Goal: Task Accomplishment & Management: Complete application form

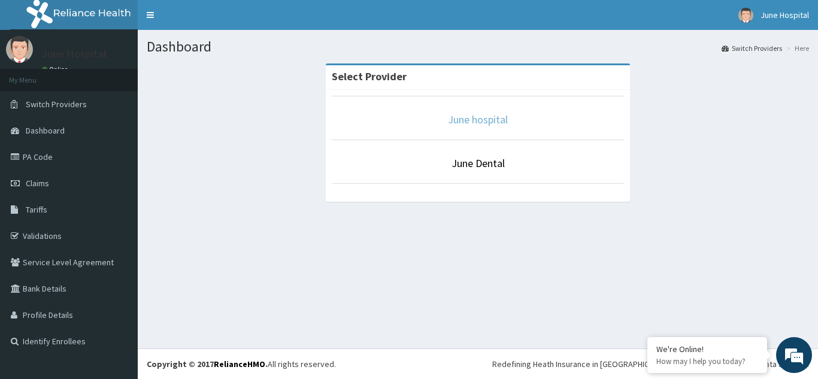
click at [479, 120] on link "June hospital" at bounding box center [478, 120] width 60 height 14
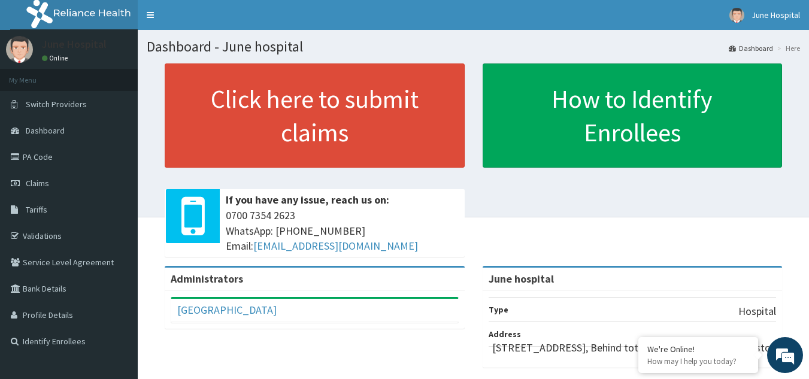
drag, startPoint x: 34, startPoint y: 179, endPoint x: 337, endPoint y: 10, distance: 347.0
click at [34, 179] on span "Claims" at bounding box center [37, 183] width 23 height 11
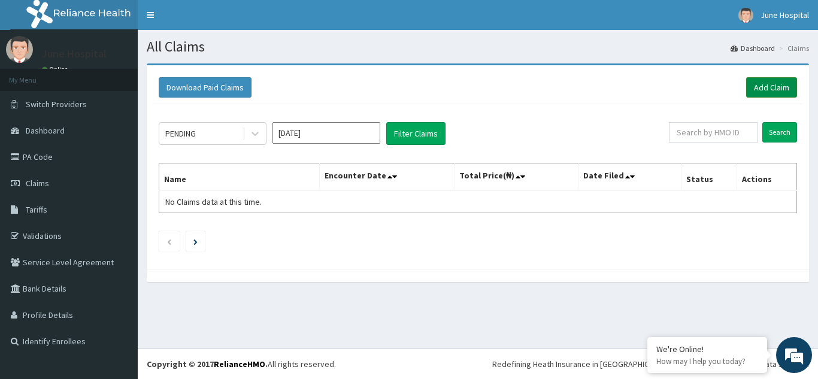
click at [771, 88] on link "Add Claim" at bounding box center [771, 87] width 51 height 20
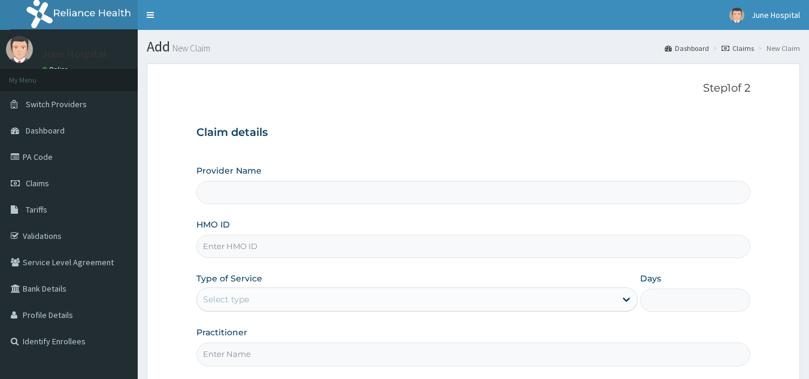
click at [231, 245] on input "HMO ID" at bounding box center [474, 246] width 555 height 23
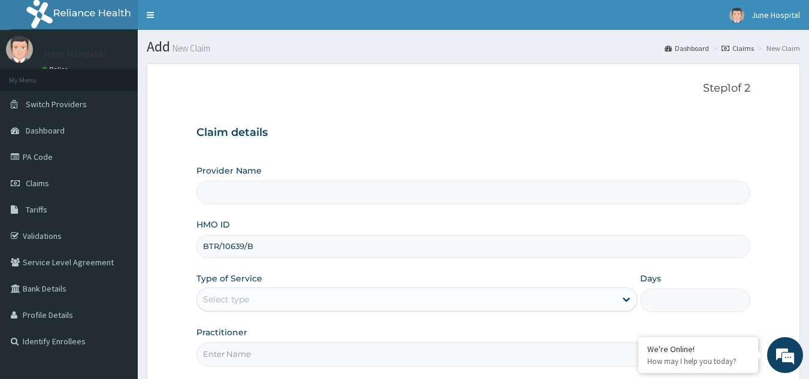
type input "BTR/10639/B"
click at [335, 304] on div "Select type" at bounding box center [406, 299] width 419 height 19
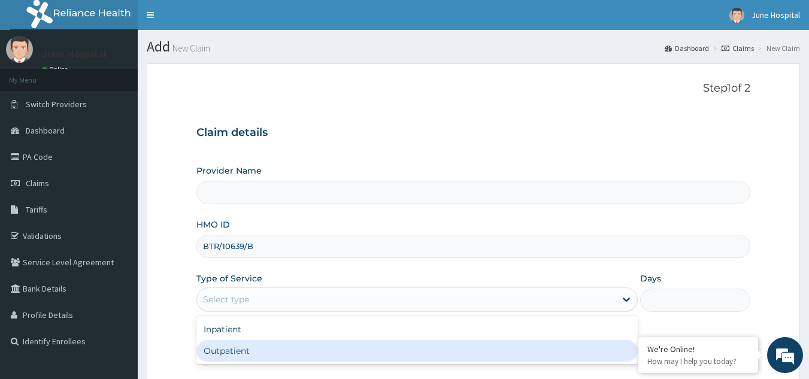
click at [330, 349] on div "Outpatient" at bounding box center [418, 351] width 442 height 22
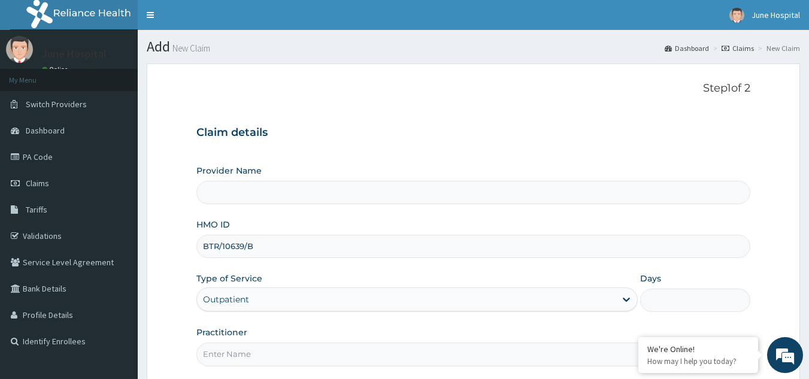
type input "1"
type input "June hospital"
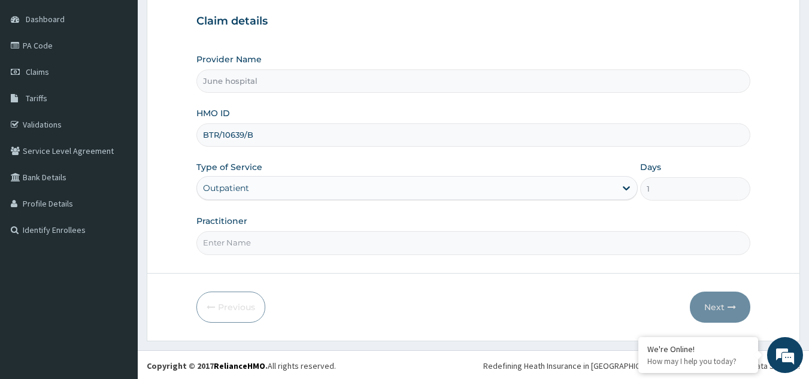
scroll to position [113, 0]
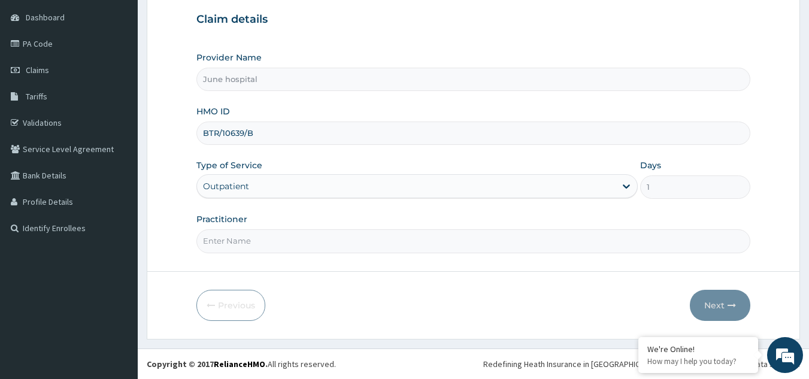
click at [335, 240] on input "Practitioner" at bounding box center [474, 240] width 555 height 23
type input "DR SEYI OJO"
click at [719, 307] on button "Next" at bounding box center [720, 305] width 61 height 31
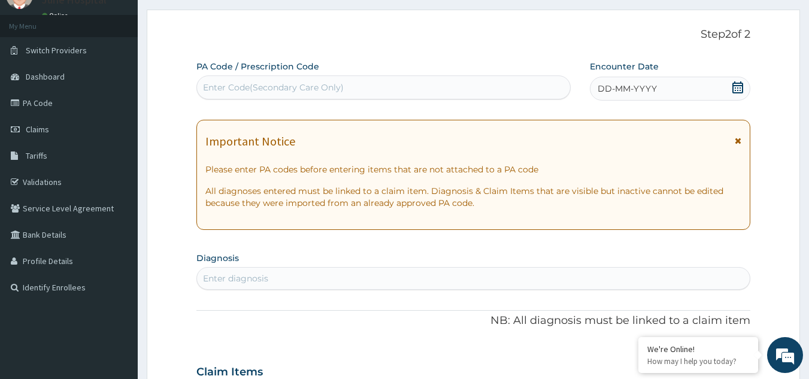
scroll to position [0, 0]
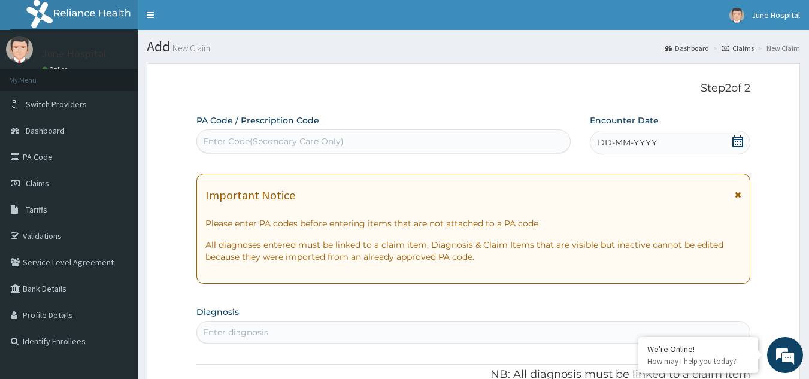
click at [741, 140] on icon at bounding box center [738, 141] width 12 height 12
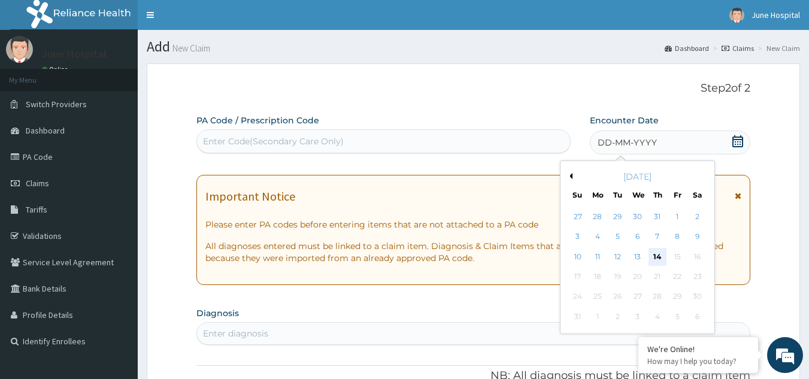
click at [661, 261] on div "14" at bounding box center [658, 257] width 18 height 18
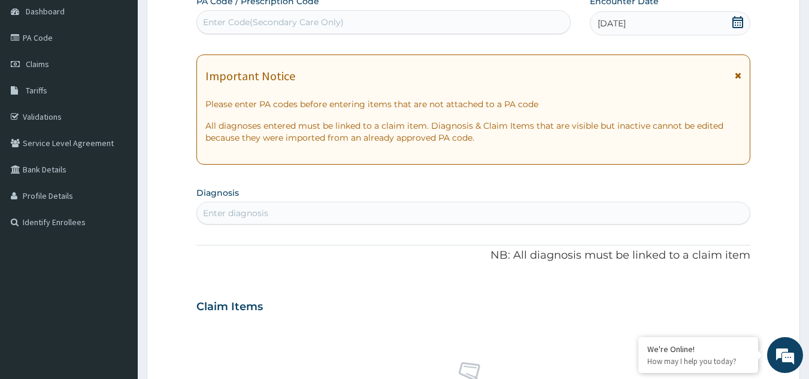
scroll to position [120, 0]
click at [315, 210] on div "Enter diagnosis" at bounding box center [474, 212] width 554 height 19
type input "UPPER RESPIRAT"
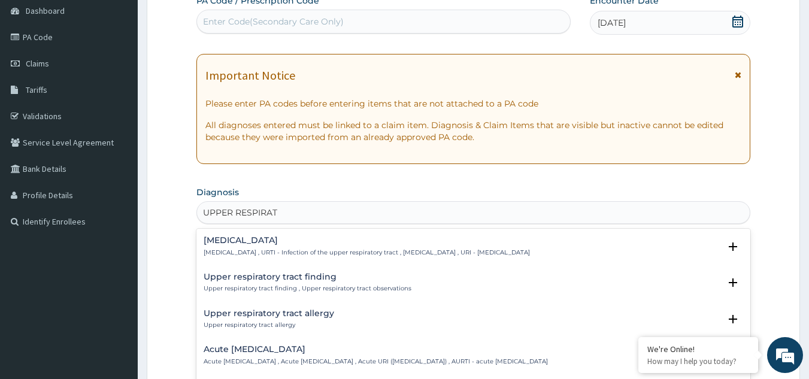
click at [316, 241] on h4 "Upper respiratory infection" at bounding box center [367, 240] width 327 height 9
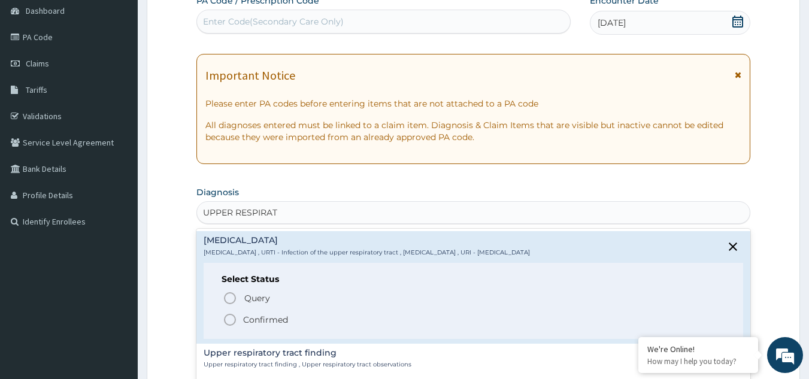
click at [228, 321] on icon "status option filled" at bounding box center [230, 320] width 14 height 14
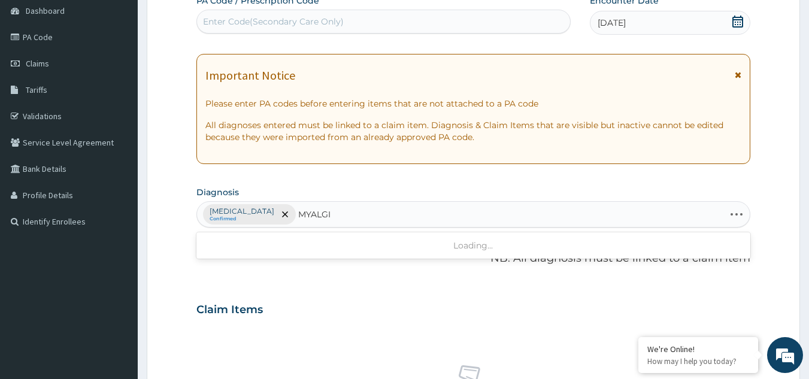
type input "MYALGIA"
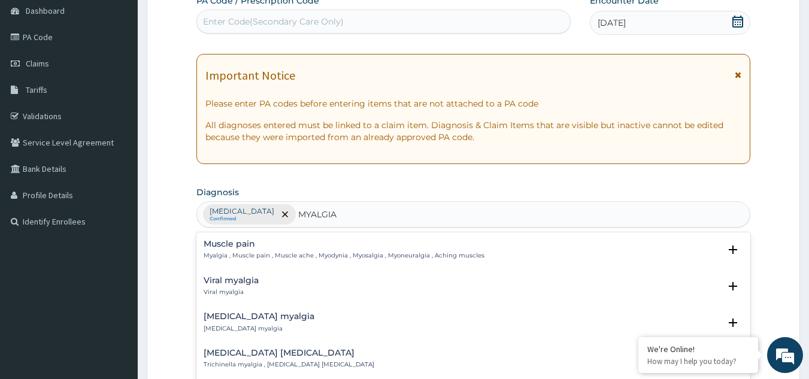
click at [237, 242] on h4 "Muscle pain" at bounding box center [344, 244] width 281 height 9
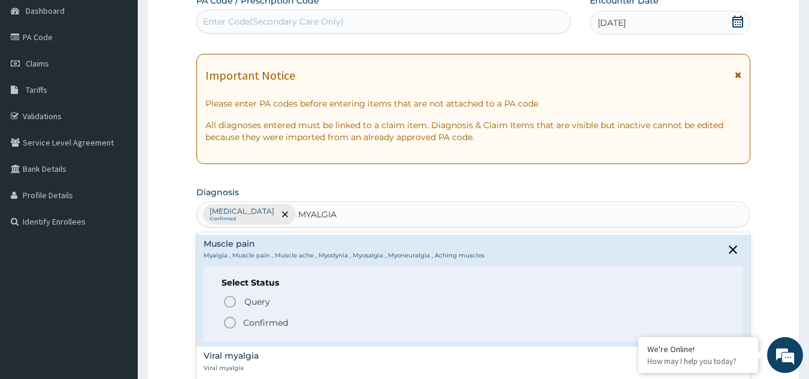
click at [230, 321] on icon "status option filled" at bounding box center [230, 323] width 14 height 14
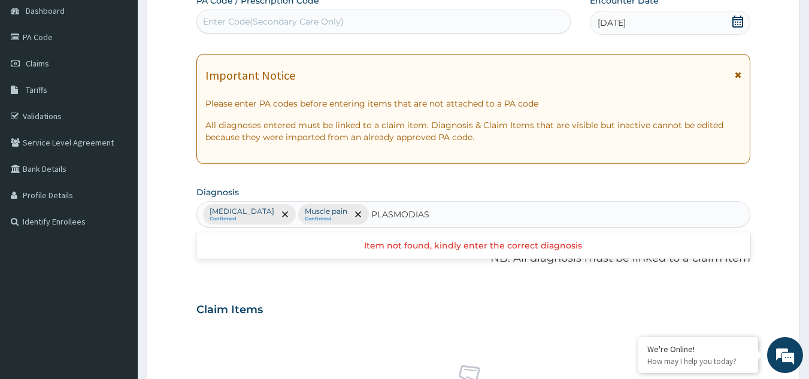
type input "PLASMODIA"
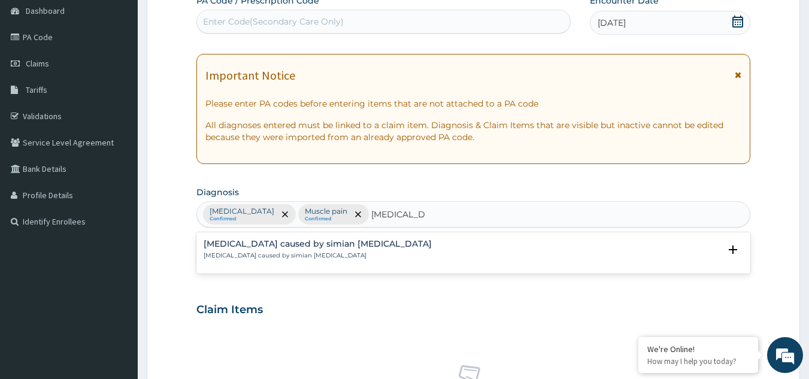
click at [299, 246] on h4 "Malaria caused by simian plasmodia" at bounding box center [318, 244] width 228 height 9
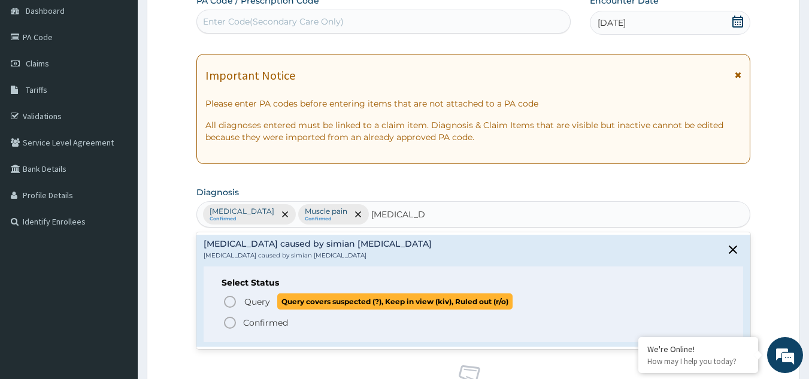
click at [230, 298] on icon "status option query" at bounding box center [230, 302] width 14 height 14
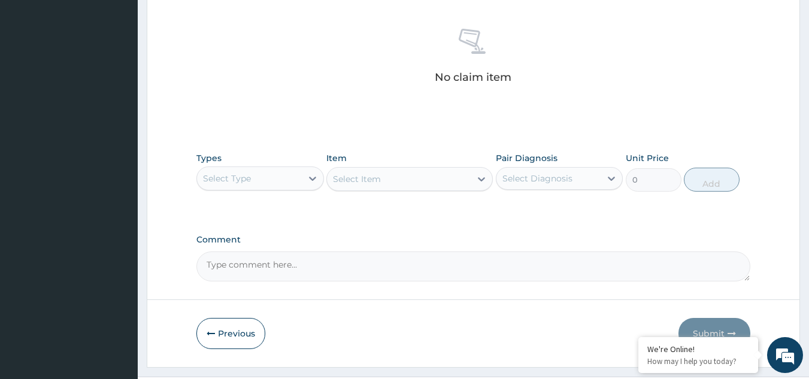
scroll to position [479, 0]
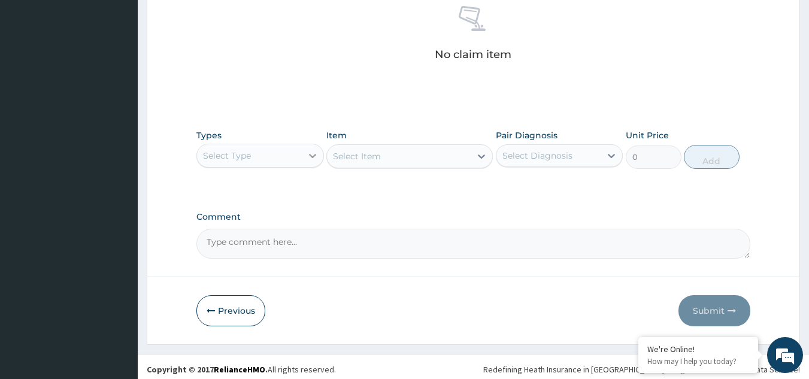
click at [313, 156] on icon at bounding box center [312, 156] width 7 height 4
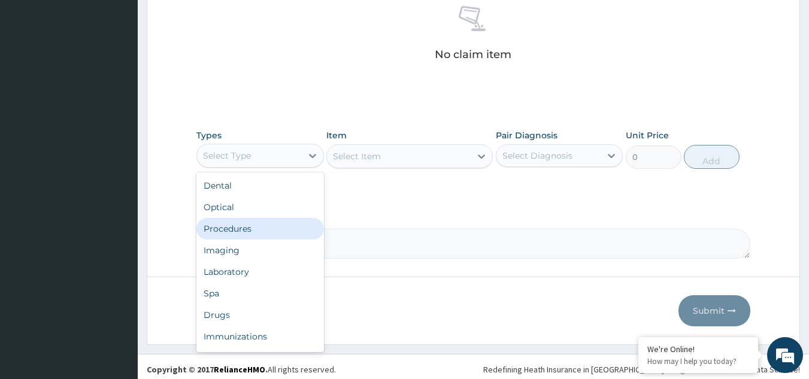
click at [283, 234] on div "Procedures" at bounding box center [261, 229] width 128 height 22
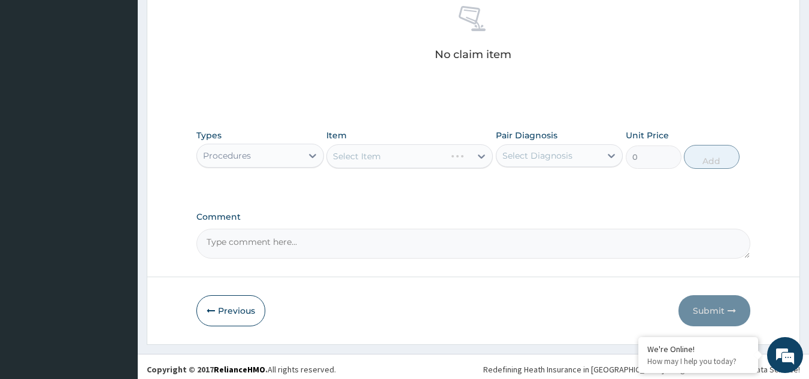
click at [455, 162] on div "Select Item" at bounding box center [410, 156] width 167 height 24
click at [456, 161] on div "Select Item" at bounding box center [410, 156] width 167 height 24
click at [464, 164] on div "Select Item" at bounding box center [399, 156] width 144 height 19
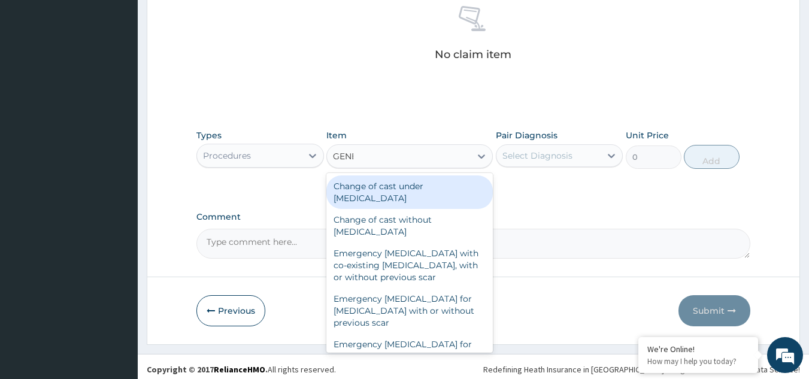
type input "GENER"
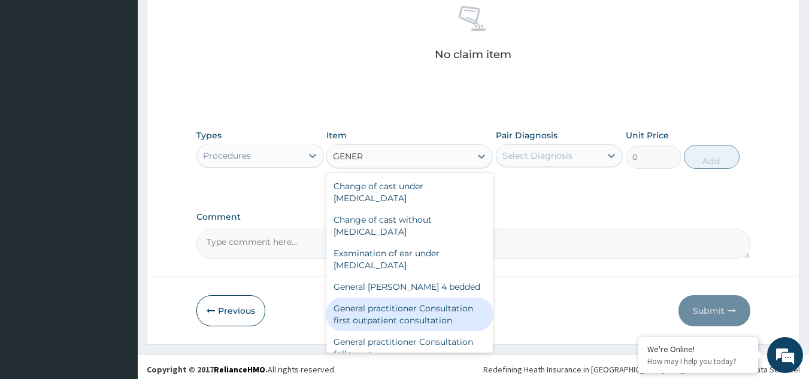
drag, startPoint x: 457, startPoint y: 315, endPoint x: 501, endPoint y: 267, distance: 64.9
click at [457, 313] on div "General practitioner Consultation first outpatient consultation" at bounding box center [410, 315] width 167 height 34
type input "3547.5"
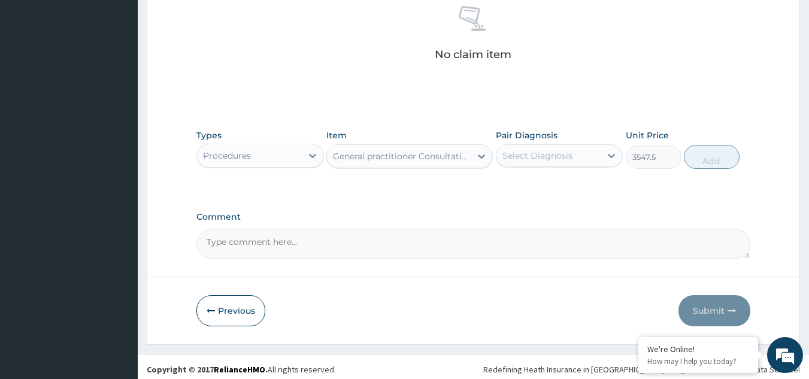
click at [567, 164] on div "Select Diagnosis" at bounding box center [549, 155] width 105 height 19
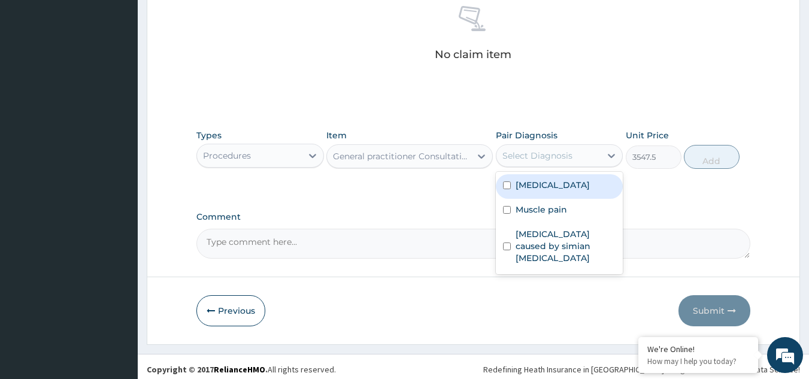
click at [563, 191] on label "Upper respiratory infection" at bounding box center [553, 185] width 74 height 12
checkbox input "true"
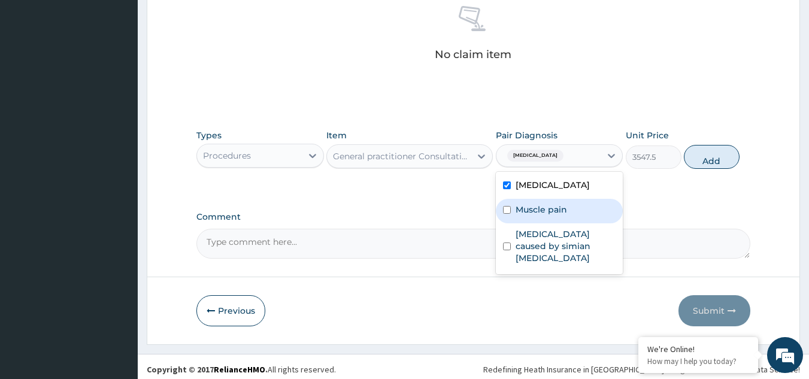
drag, startPoint x: 561, startPoint y: 223, endPoint x: 566, endPoint y: 238, distance: 16.3
click at [561, 216] on label "Muscle pain" at bounding box center [542, 210] width 52 height 12
checkbox input "true"
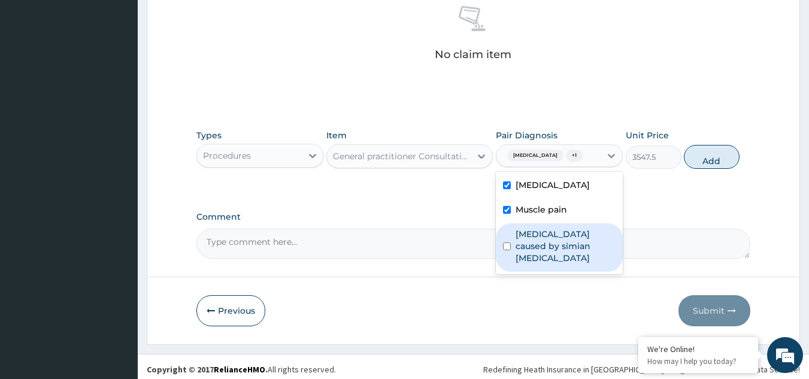
click at [566, 259] on label "Malaria caused by simian plasmodia" at bounding box center [566, 246] width 101 height 36
checkbox input "true"
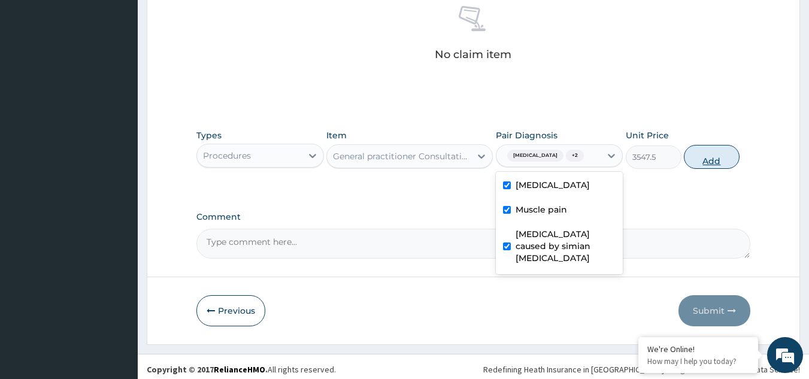
click at [715, 169] on button "Add" at bounding box center [712, 157] width 56 height 24
type input "0"
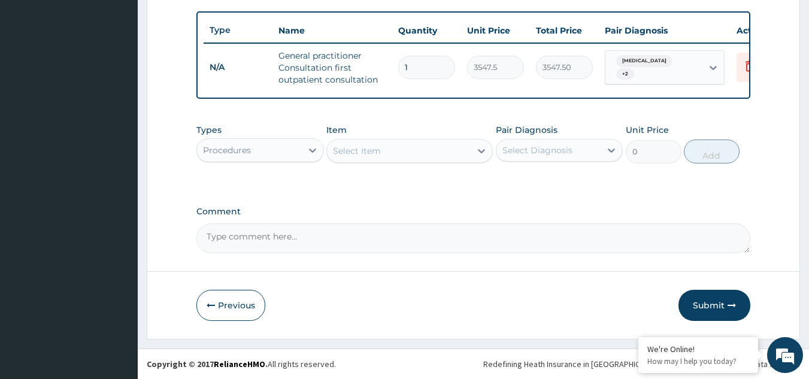
scroll to position [443, 0]
click at [313, 152] on icon at bounding box center [313, 150] width 12 height 12
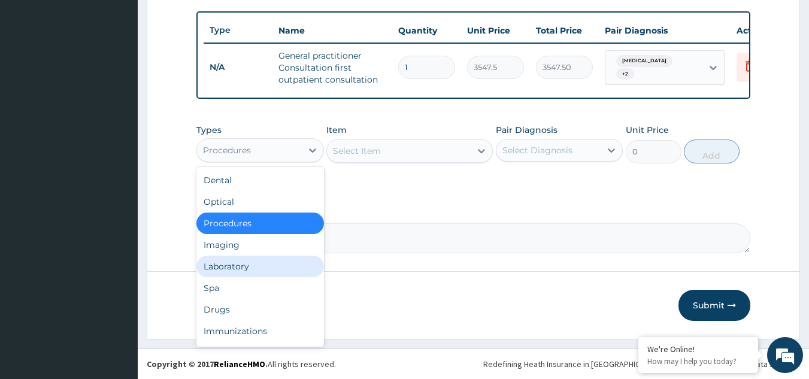
click at [286, 263] on div "Laboratory" at bounding box center [261, 267] width 128 height 22
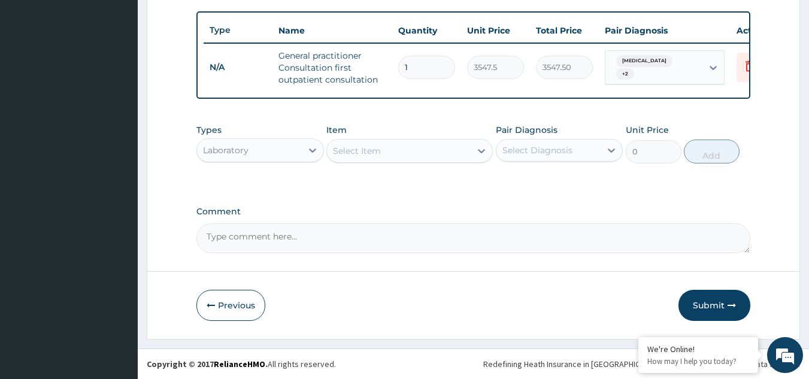
click at [442, 154] on div "Select Item" at bounding box center [399, 150] width 144 height 19
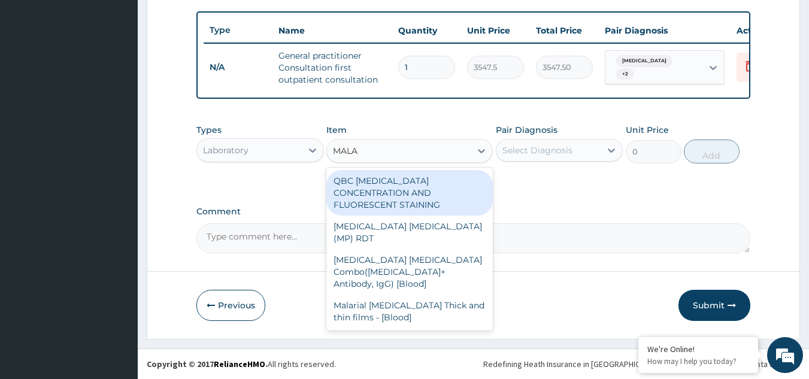
type input "MALAR"
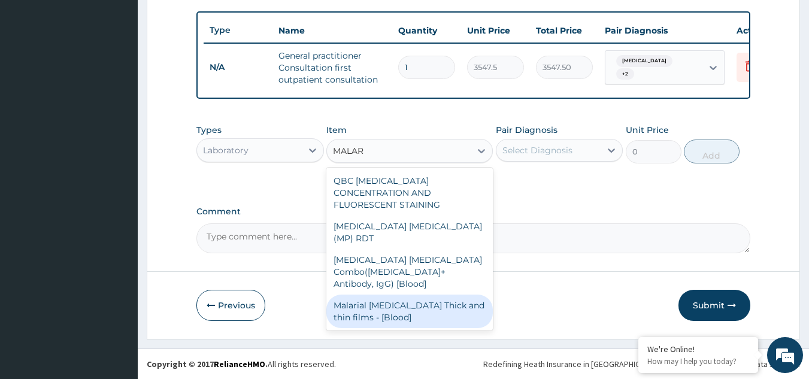
click at [444, 295] on div "Malarial Parasite Thick and thin films - [Blood]" at bounding box center [410, 312] width 167 height 34
type input "1612.5"
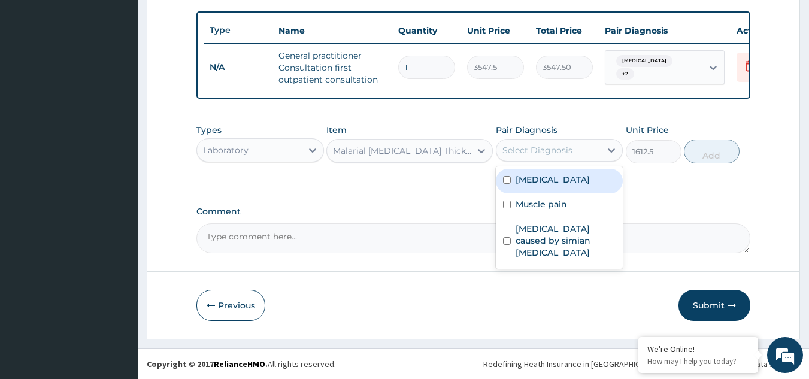
click at [542, 152] on div "Select Diagnosis" at bounding box center [538, 150] width 70 height 12
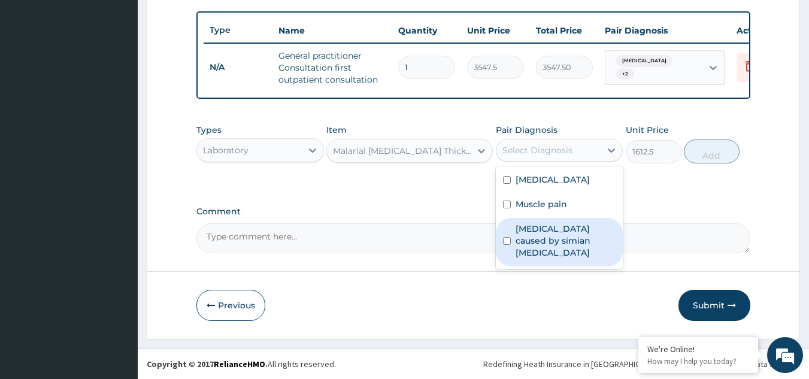
click at [541, 247] on label "Malaria caused by simian plasmodia" at bounding box center [566, 241] width 101 height 36
checkbox input "true"
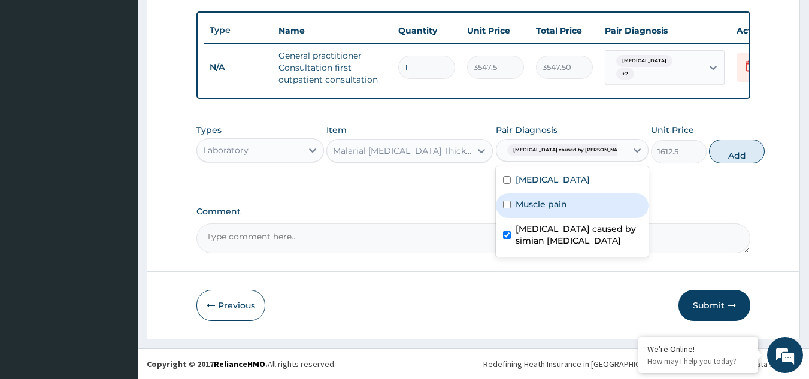
click at [712, 155] on button "Add" at bounding box center [737, 152] width 56 height 24
type input "0"
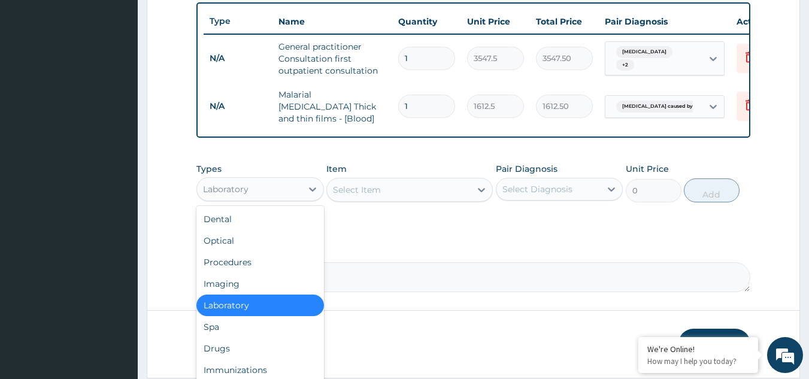
click at [299, 195] on div "Laboratory" at bounding box center [249, 189] width 105 height 19
click at [288, 343] on div "Drugs" at bounding box center [261, 349] width 128 height 22
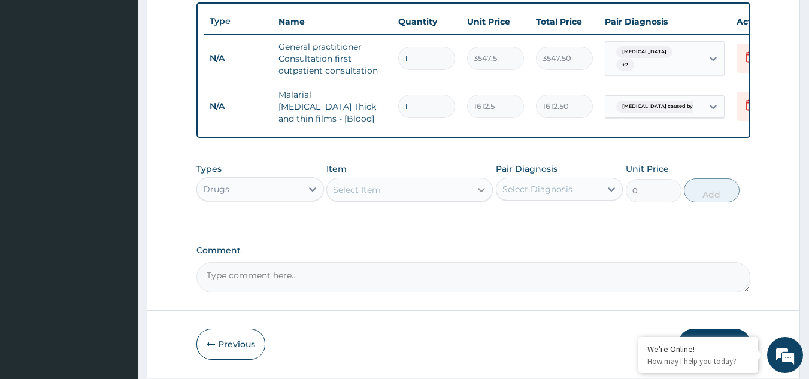
click at [476, 195] on icon at bounding box center [482, 190] width 12 height 12
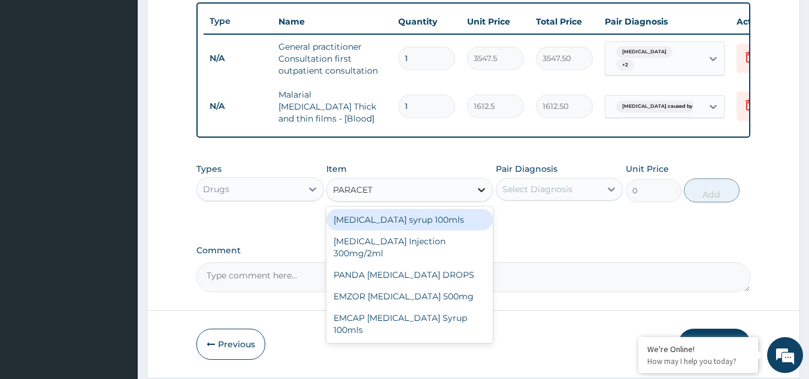
type input "PARACETA"
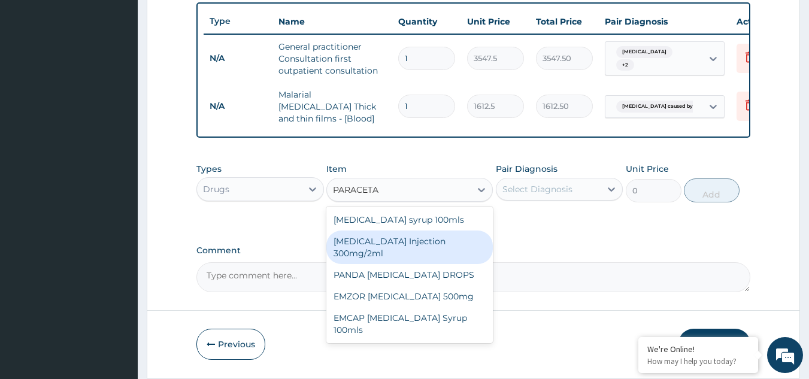
click at [440, 252] on div "PARACETAMOL Injection 300mg/2ml" at bounding box center [410, 248] width 167 height 34
type input "260.15"
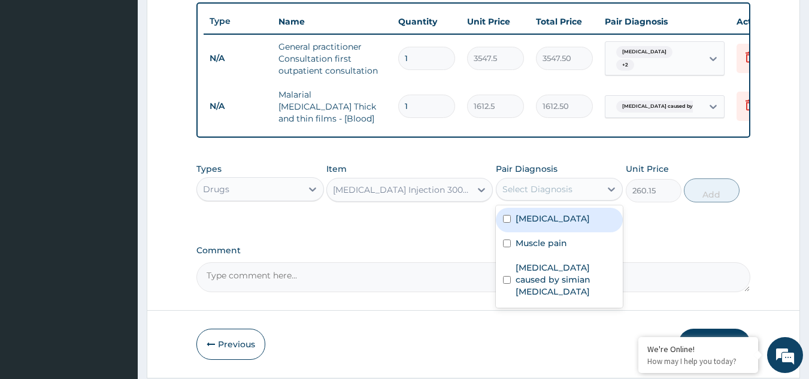
click at [546, 198] on div "Select Diagnosis" at bounding box center [549, 189] width 105 height 19
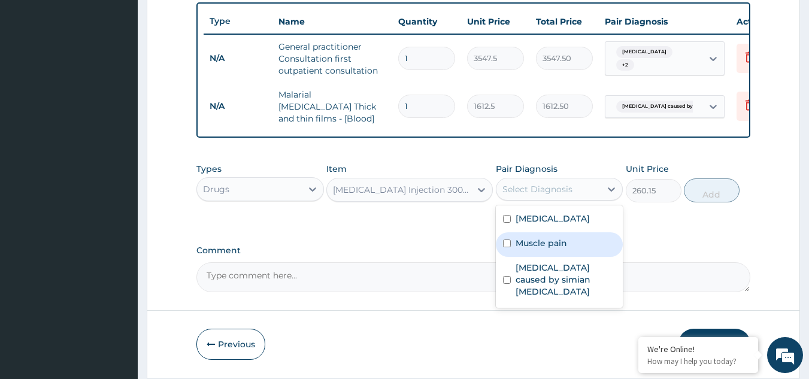
click at [549, 249] on label "Muscle pain" at bounding box center [542, 243] width 52 height 12
checkbox input "true"
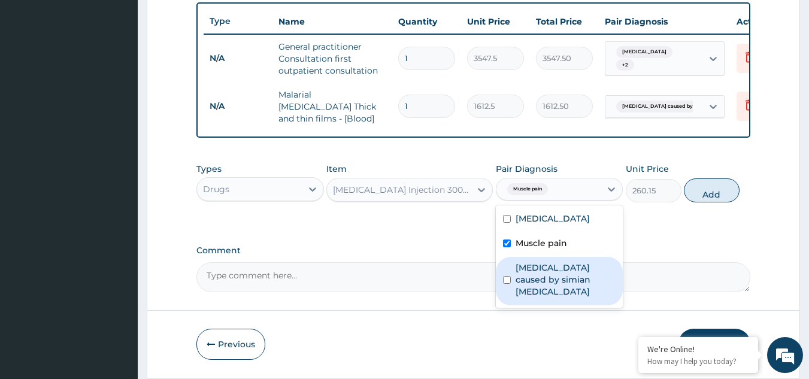
click at [551, 276] on label "Malaria caused by simian plasmodia" at bounding box center [566, 280] width 101 height 36
checkbox input "true"
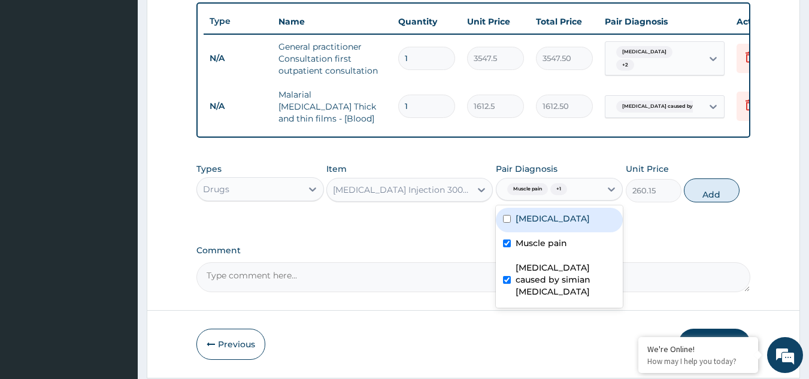
click at [563, 222] on label "Upper respiratory infection" at bounding box center [553, 219] width 74 height 12
checkbox input "true"
click at [705, 198] on button "Add" at bounding box center [712, 191] width 56 height 24
type input "0"
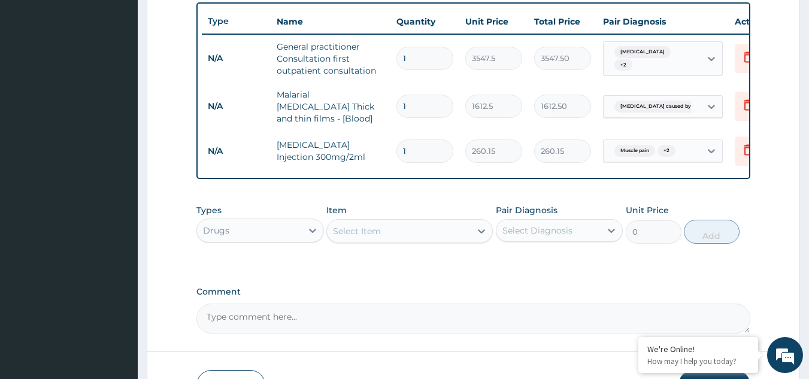
scroll to position [0, 1]
click at [403, 240] on div "Select Item" at bounding box center [399, 231] width 144 height 19
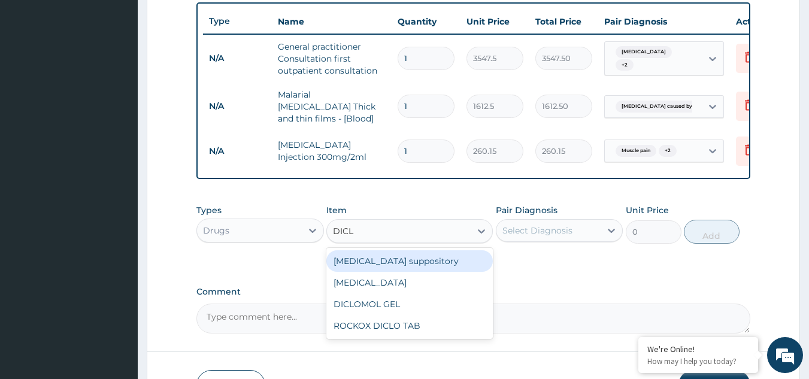
type input "DICLO"
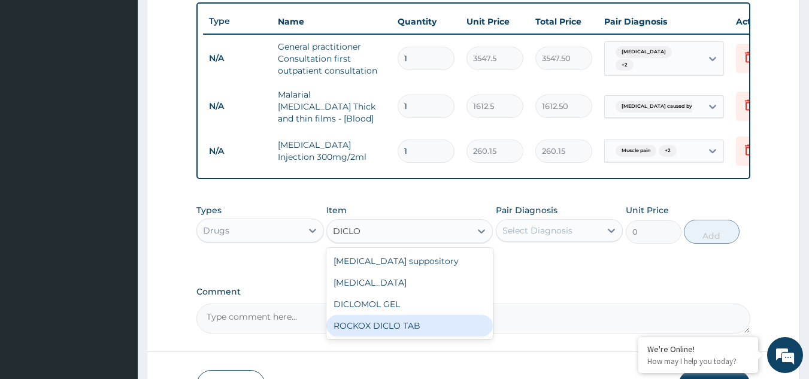
click at [431, 330] on div "ROCKOX DICLO TAB" at bounding box center [410, 326] width 167 height 22
type input "82.775"
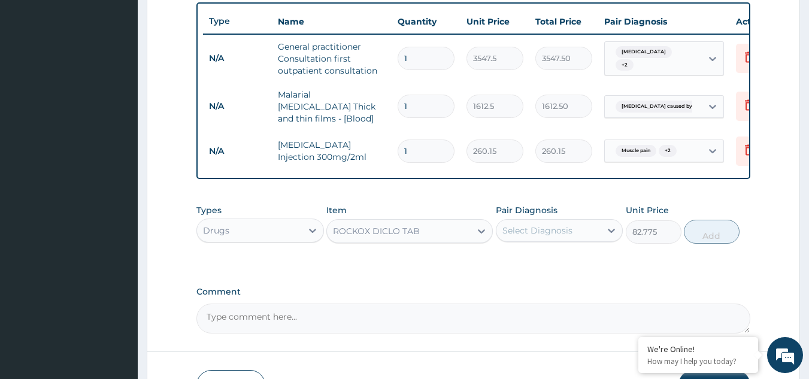
click at [538, 237] on div "Select Diagnosis" at bounding box center [538, 231] width 70 height 12
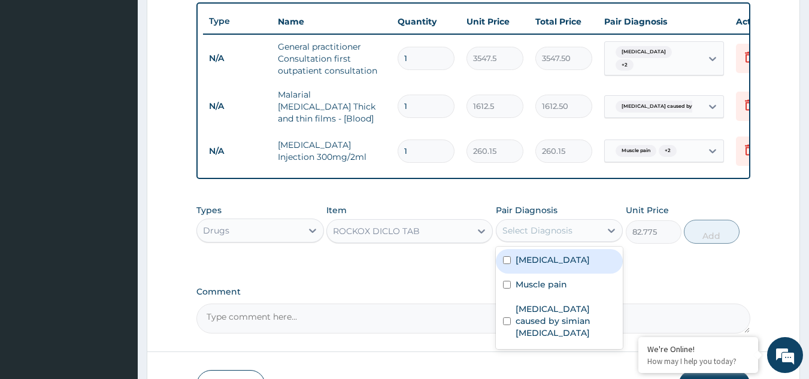
click at [536, 266] on label "Upper respiratory infection" at bounding box center [553, 260] width 74 height 12
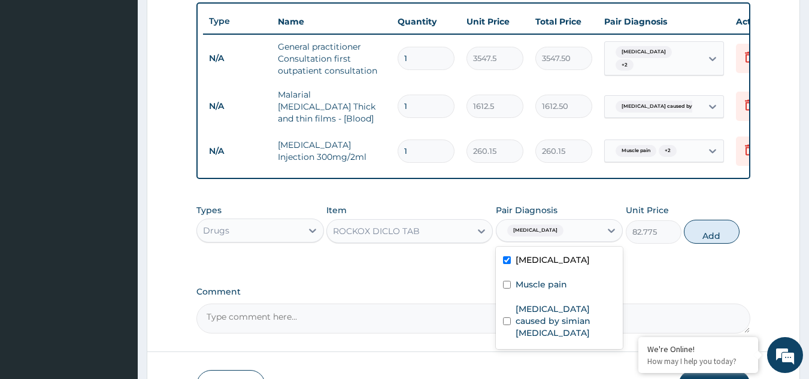
checkbox input "true"
click at [536, 291] on label "Muscle pain" at bounding box center [542, 285] width 52 height 12
checkbox input "true"
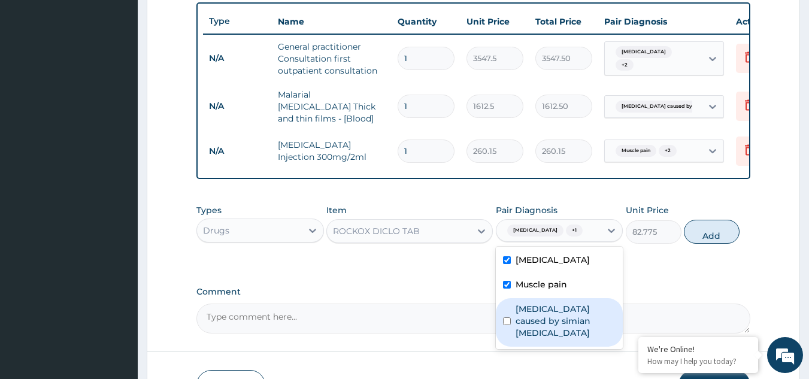
click at [541, 339] on label "Malaria caused by simian plasmodia" at bounding box center [566, 321] width 101 height 36
checkbox input "true"
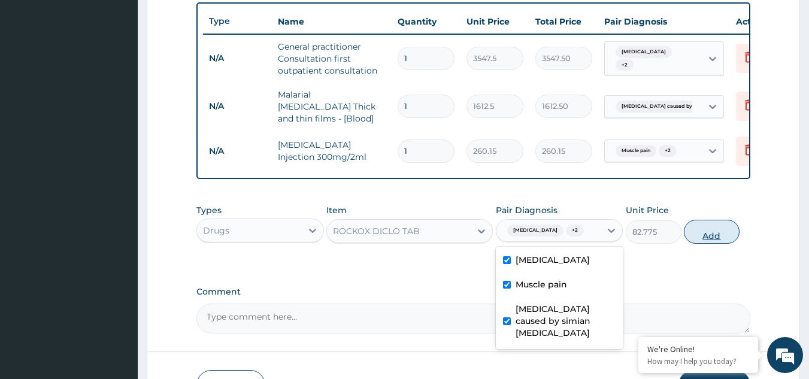
click at [715, 244] on button "Add" at bounding box center [712, 232] width 56 height 24
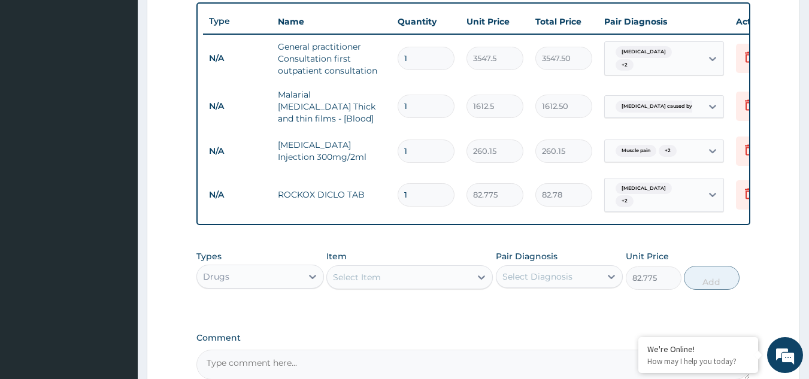
type input "0"
type input "0.00"
type input "5"
type input "413.88"
type input "5"
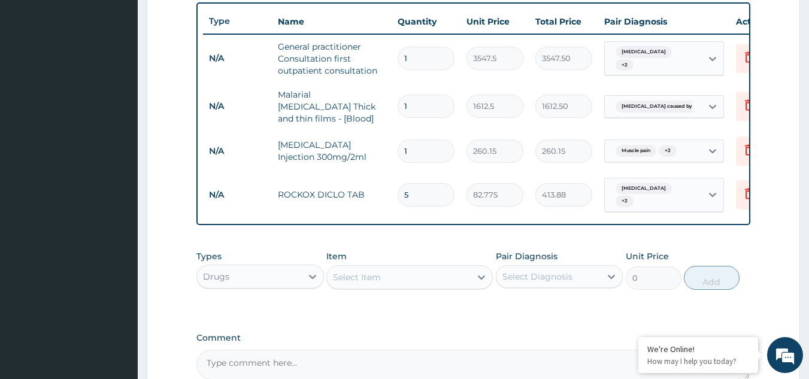
click at [446, 278] on div "Select Item" at bounding box center [399, 277] width 144 height 19
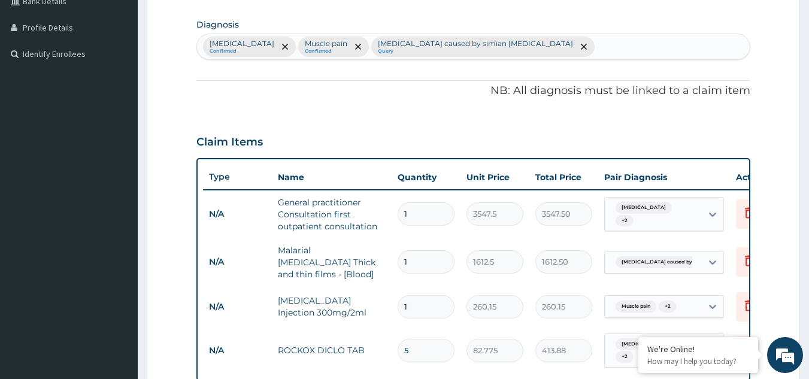
scroll to position [264, 0]
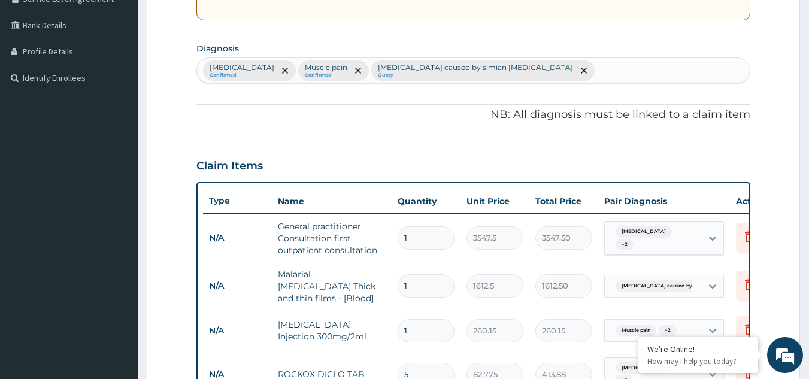
click at [598, 77] on div "Upper respiratory infection Confirmed Muscle pain Confirmed Malaria caused by s…" at bounding box center [474, 70] width 554 height 25
type input "PEPTI"
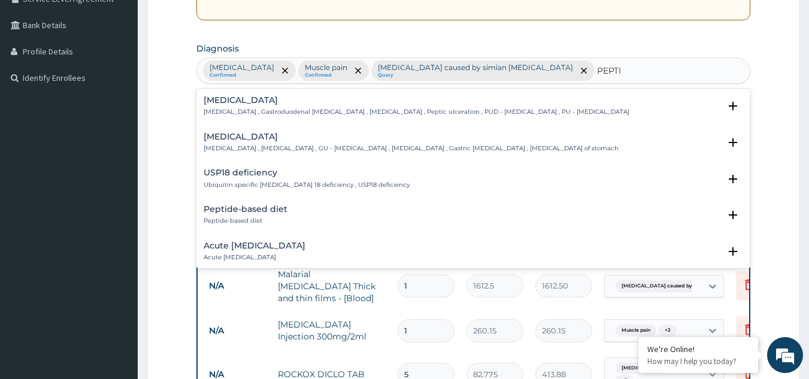
click at [276, 98] on h4 "Peptic ulcer" at bounding box center [417, 100] width 426 height 9
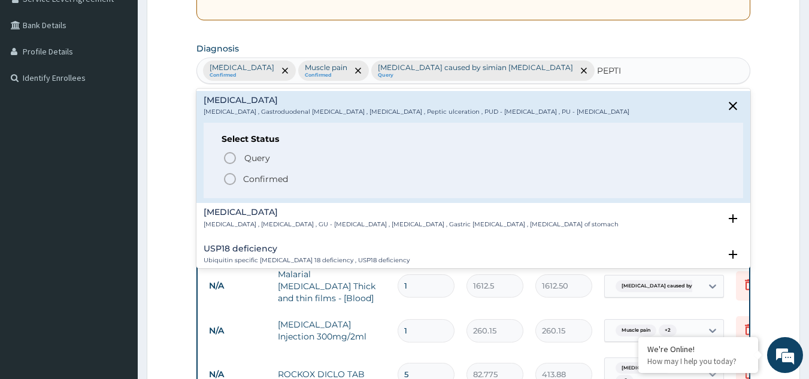
click at [227, 180] on icon "status option filled" at bounding box center [230, 179] width 14 height 14
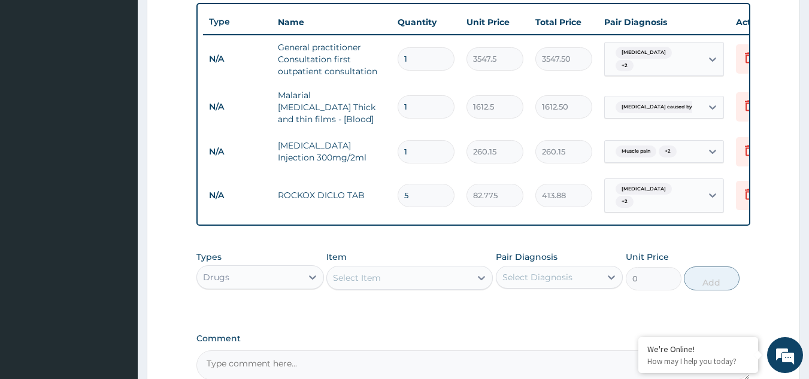
scroll to position [443, 0]
click at [448, 280] on div "Select Item" at bounding box center [399, 277] width 144 height 19
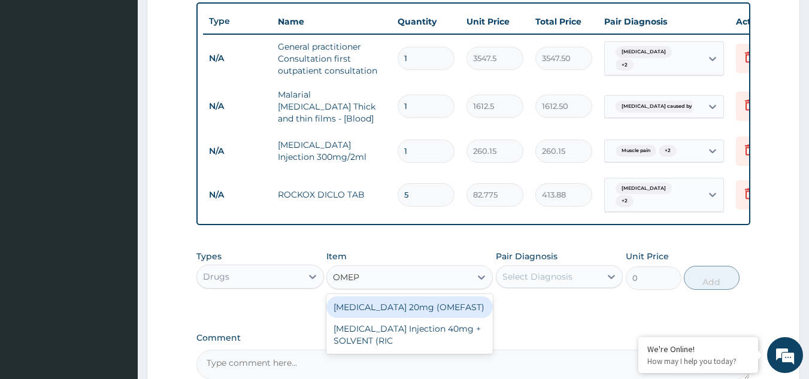
type input "OMEPR"
click at [446, 307] on div "OMEPRAZOLE 20mg (OMEFAST)" at bounding box center [410, 308] width 167 height 22
type input "82.775"
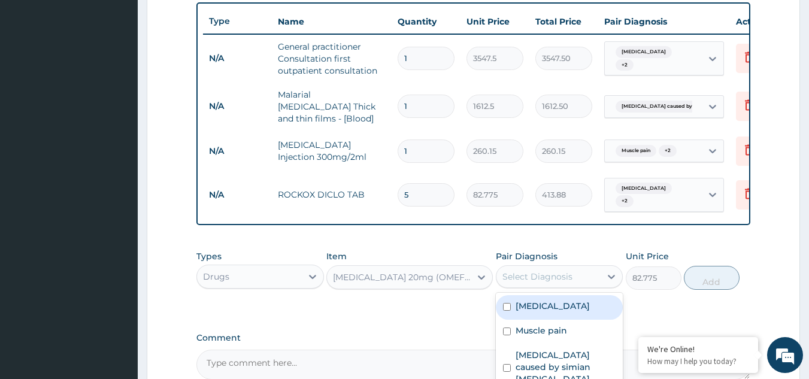
click at [561, 283] on div "Select Diagnosis" at bounding box center [538, 277] width 70 height 12
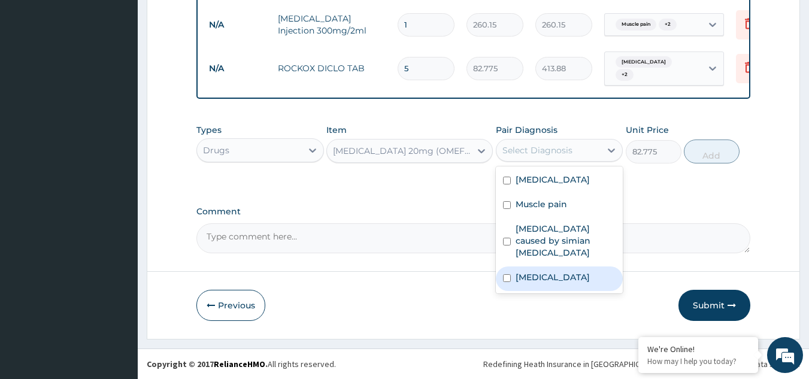
click at [536, 274] on label "Peptic ulcer" at bounding box center [553, 277] width 74 height 12
checkbox input "true"
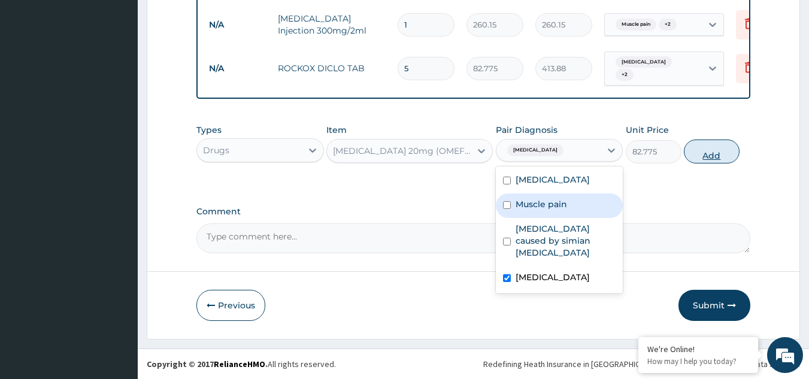
click at [711, 158] on button "Add" at bounding box center [712, 152] width 56 height 24
type input "0"
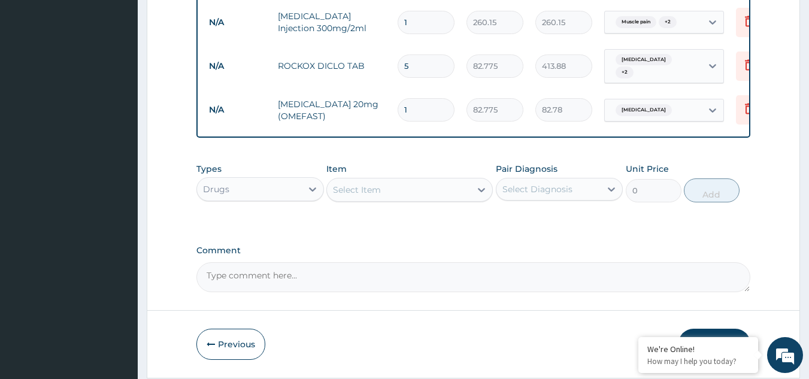
type input "0.00"
type input "7"
type input "579.43"
type input "7"
click at [447, 197] on div "Select Item" at bounding box center [399, 189] width 144 height 19
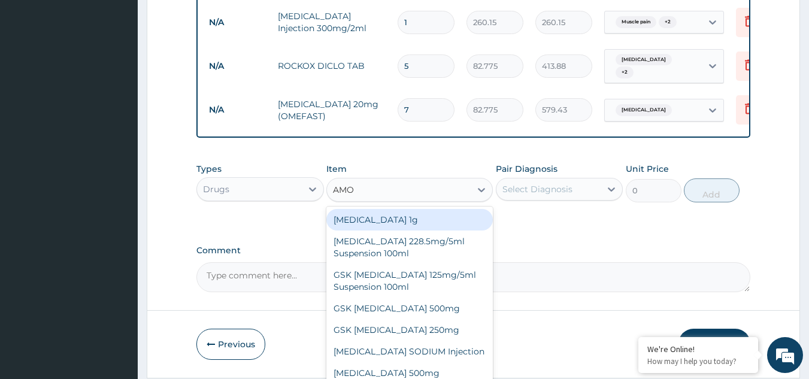
type input "AMOX"
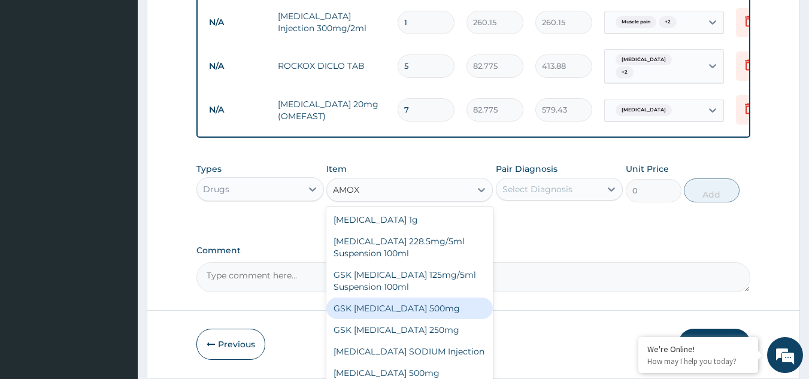
scroll to position [22, 0]
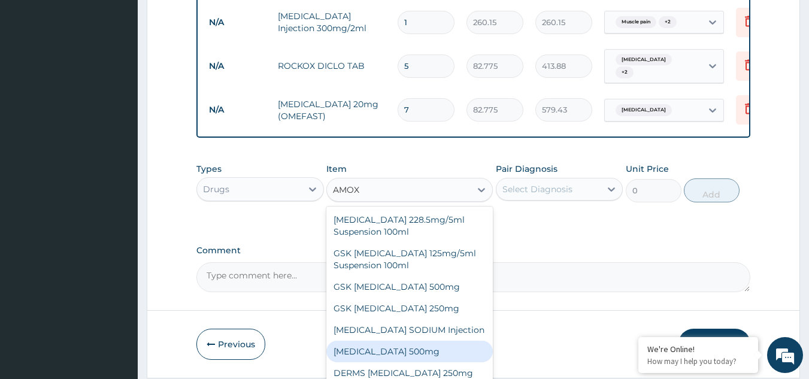
click at [433, 353] on div "AMOXICILLIN 500mg" at bounding box center [410, 352] width 167 height 22
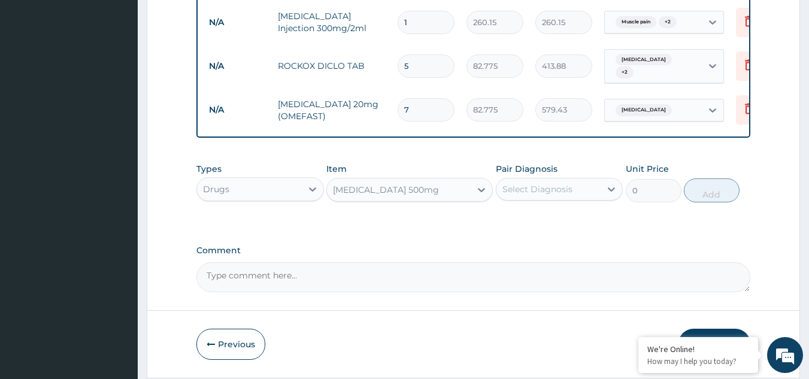
type input "70.95"
drag, startPoint x: 578, startPoint y: 195, endPoint x: 581, endPoint y: 200, distance: 6.2
click at [578, 194] on div "Select Diagnosis" at bounding box center [549, 189] width 105 height 19
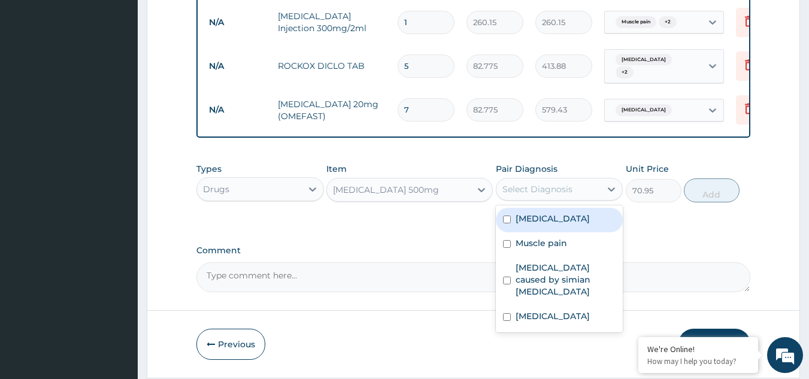
click at [567, 220] on label "Upper respiratory infection" at bounding box center [553, 219] width 74 height 12
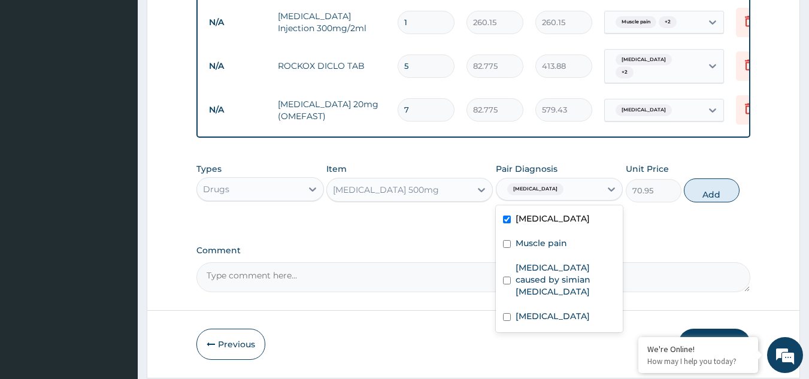
checkbox input "true"
click at [554, 318] on label "Peptic ulcer" at bounding box center [553, 316] width 74 height 12
checkbox input "true"
drag, startPoint x: 708, startPoint y: 207, endPoint x: 663, endPoint y: 216, distance: 46.4
click at [709, 202] on button "Add" at bounding box center [712, 191] width 56 height 24
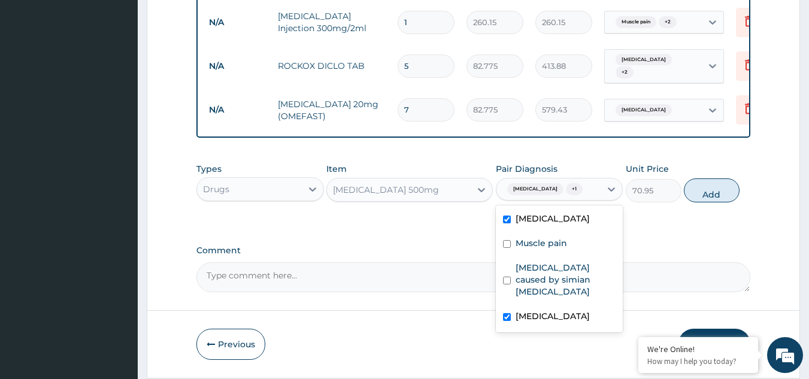
type input "0"
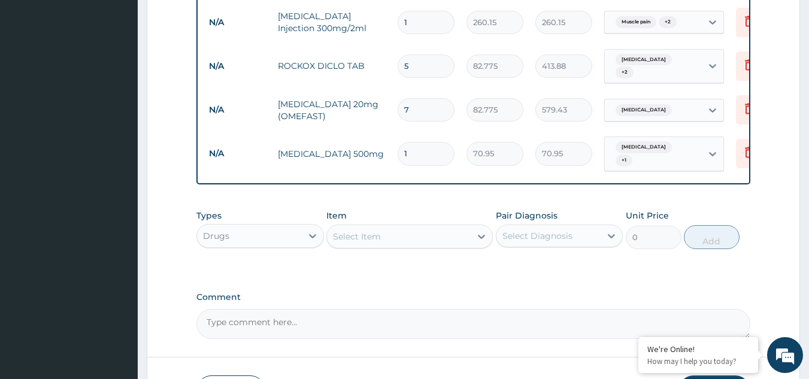
type input "10"
type input "709.50"
type input "10"
click at [454, 241] on div "Select Item" at bounding box center [399, 236] width 144 height 19
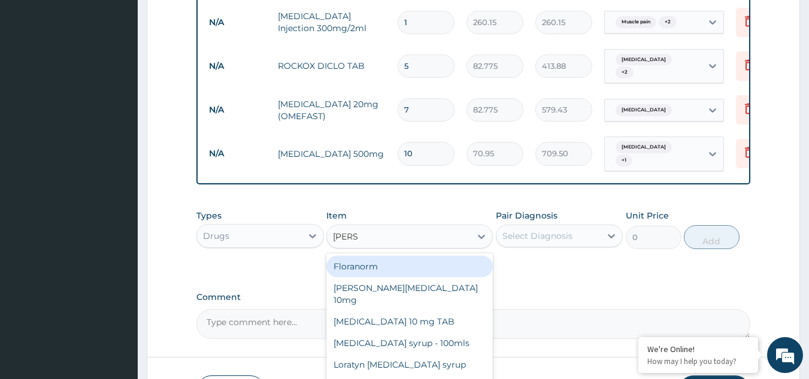
type input "LORAT"
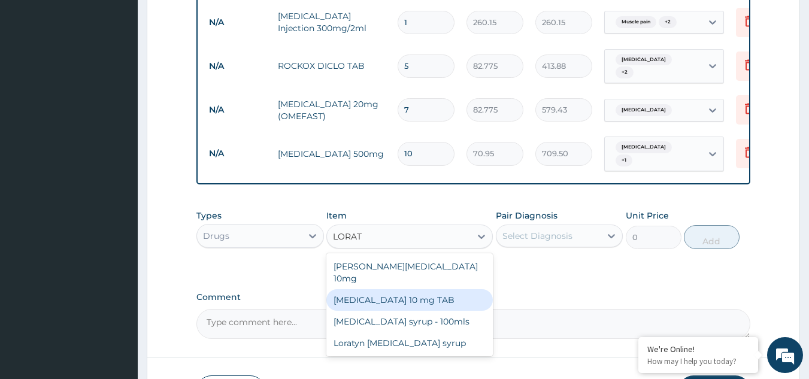
click at [466, 291] on div "LORATADINE 10 mg TAB" at bounding box center [410, 300] width 167 height 22
type input "59.125"
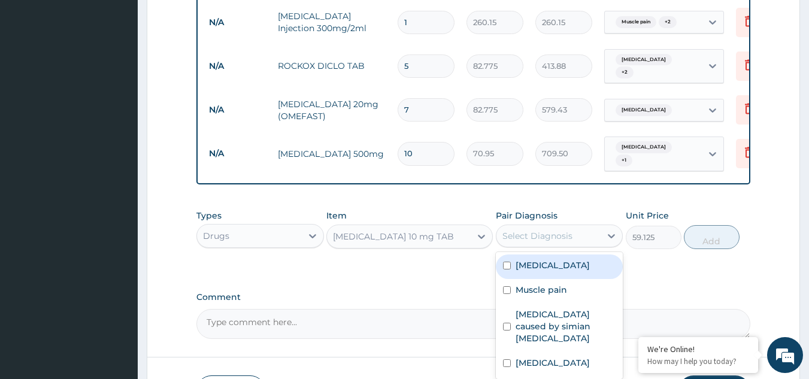
click at [570, 241] on div "Select Diagnosis" at bounding box center [538, 236] width 70 height 12
click at [567, 279] on div "Upper respiratory infection" at bounding box center [560, 267] width 128 height 25
checkbox input "true"
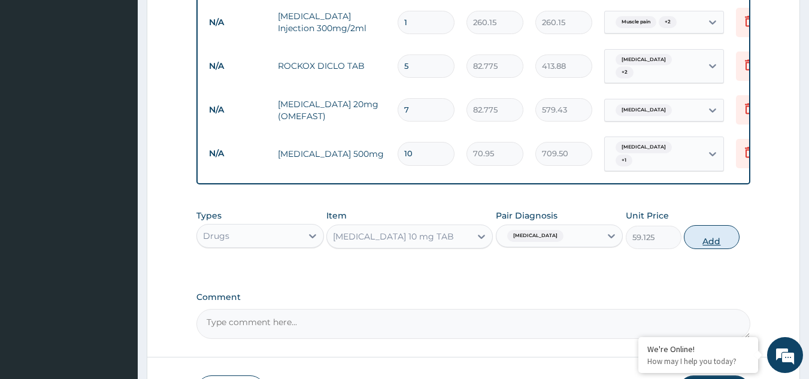
click at [714, 243] on button "Add" at bounding box center [712, 237] width 56 height 24
type input "0"
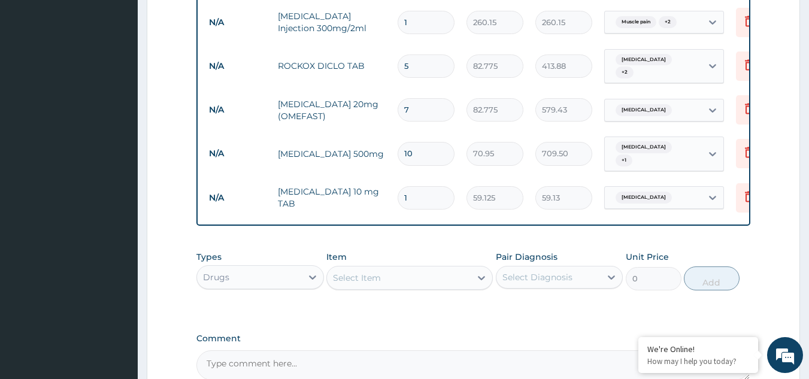
type input "0.00"
type input "5"
type input "295.63"
type input "5"
click at [427, 279] on div "Select Item" at bounding box center [399, 277] width 144 height 19
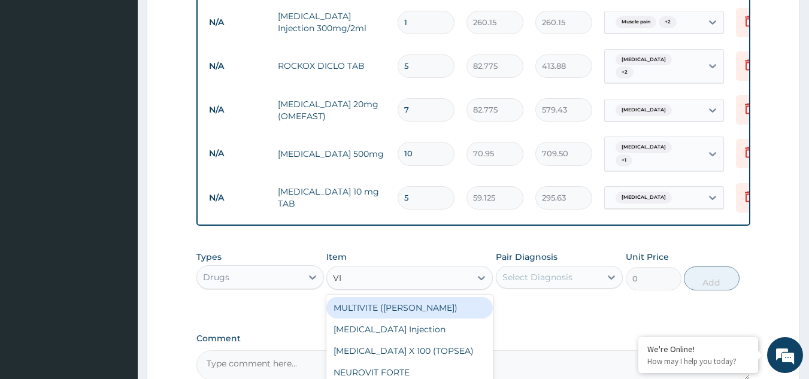
type input "V"
type input "ASCO"
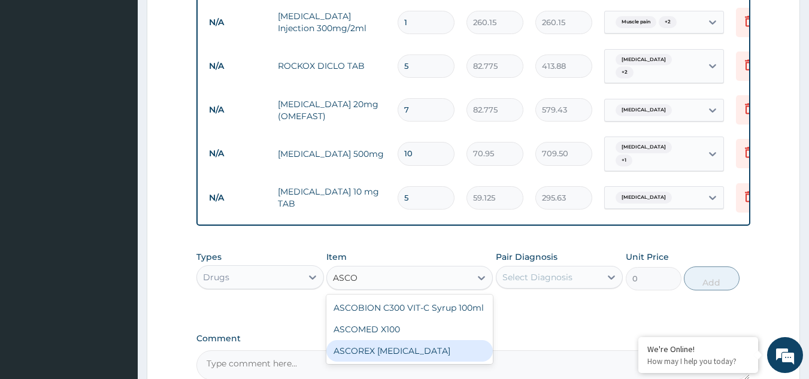
click at [424, 342] on div "ASCOREX EXPECTORANT" at bounding box center [410, 351] width 167 height 22
type input "1655.5"
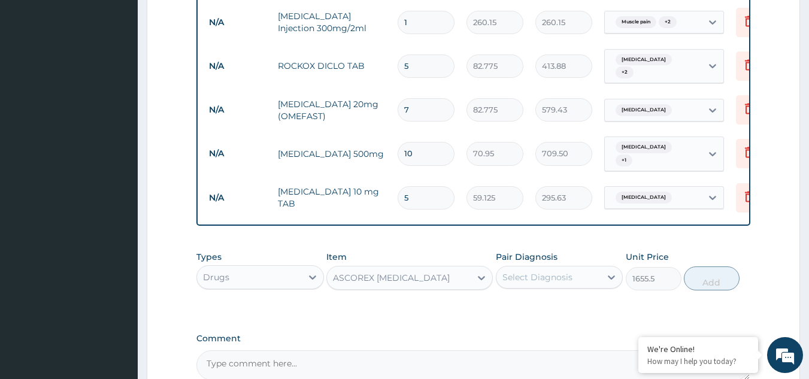
click at [442, 284] on div "ASCOREX EXPECTORANT" at bounding box center [399, 277] width 144 height 19
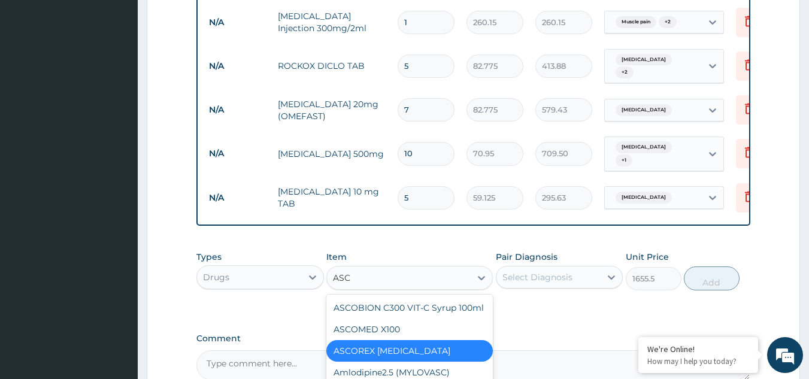
scroll to position [0, 0]
type input "ASCO"
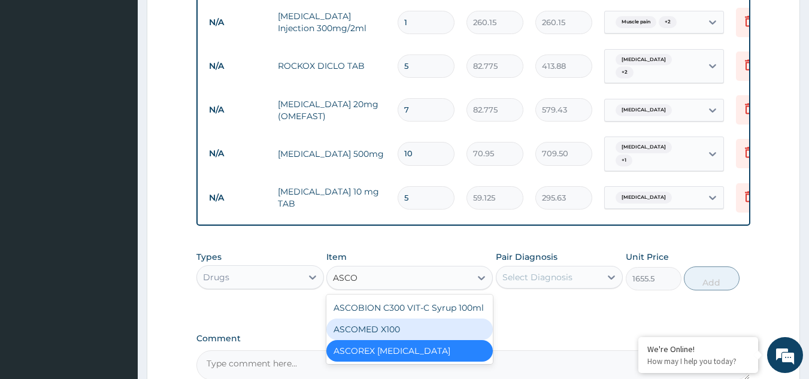
click at [437, 340] on div "ASCOMED X100" at bounding box center [410, 330] width 167 height 22
type input "23.65"
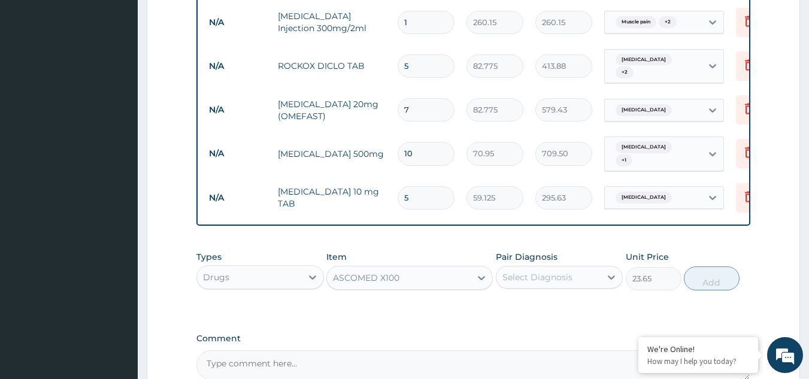
click at [570, 275] on div "Select Diagnosis" at bounding box center [538, 277] width 70 height 12
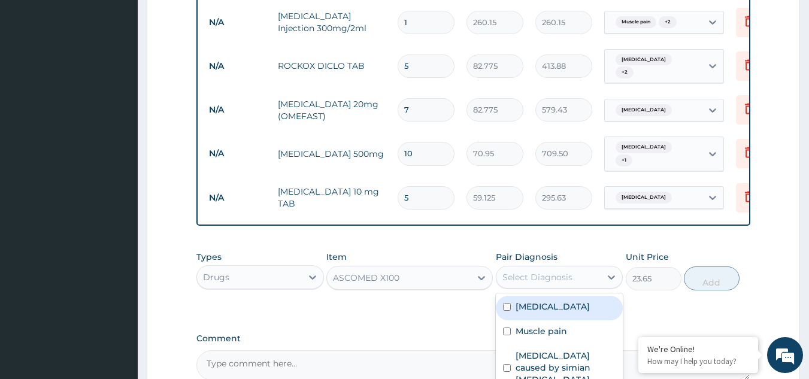
click at [563, 304] on label "Upper respiratory infection" at bounding box center [553, 307] width 74 height 12
checkbox input "true"
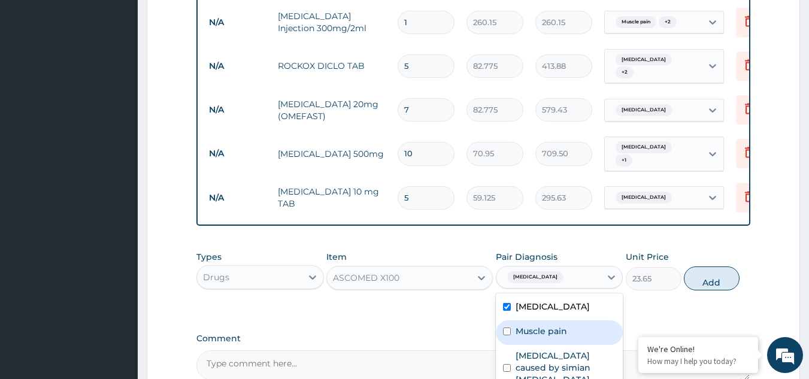
click at [564, 337] on label "Muscle pain" at bounding box center [542, 331] width 52 height 12
checkbox input "true"
click at [704, 289] on button "Add" at bounding box center [712, 279] width 56 height 24
type input "0"
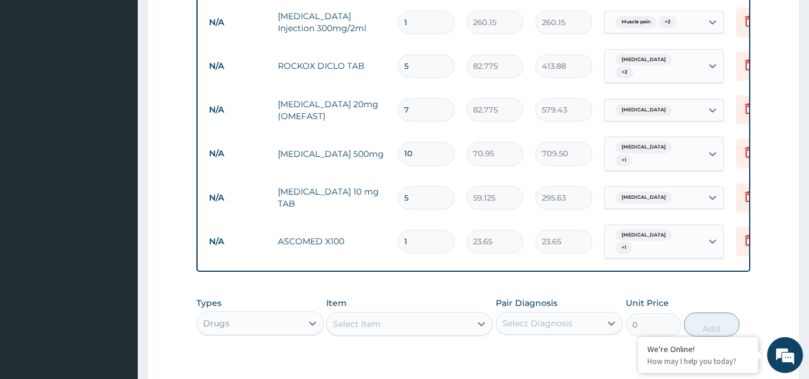
type input "15"
type input "354.75"
type input "15"
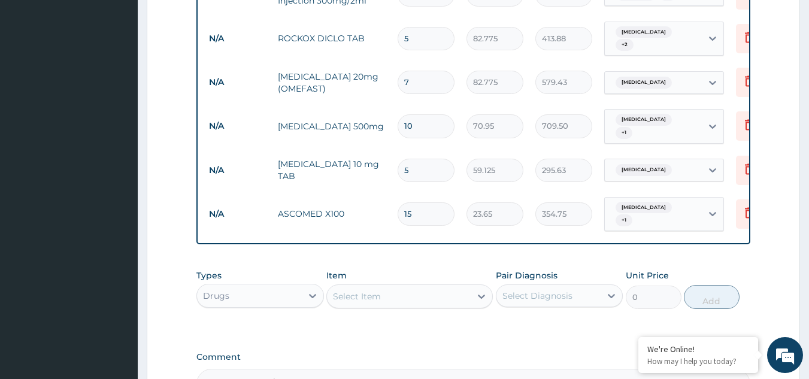
scroll to position [748, 0]
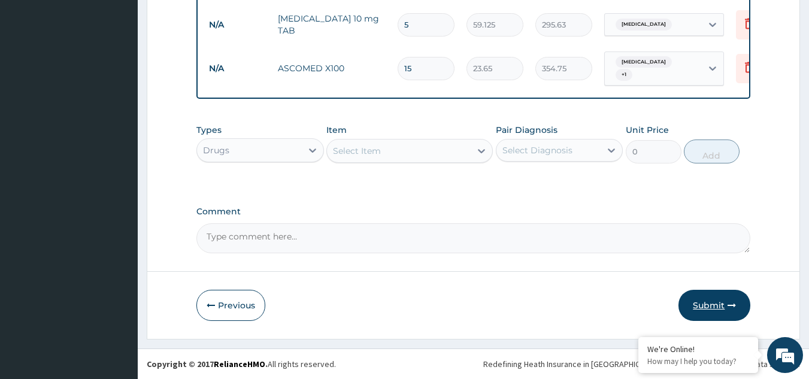
click at [705, 304] on button "Submit" at bounding box center [715, 305] width 72 height 31
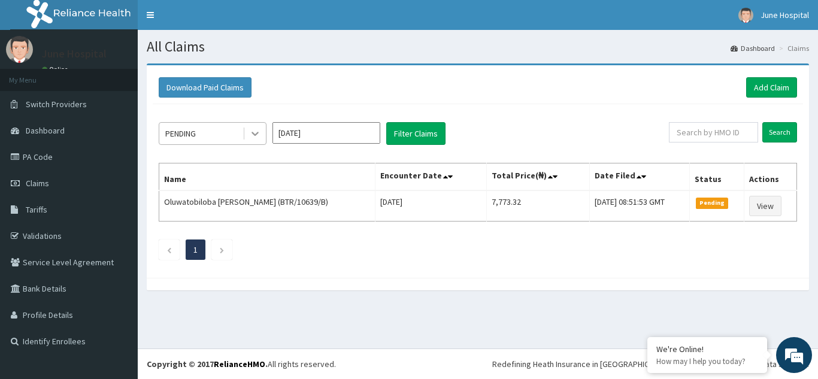
click at [251, 132] on icon at bounding box center [255, 134] width 12 height 12
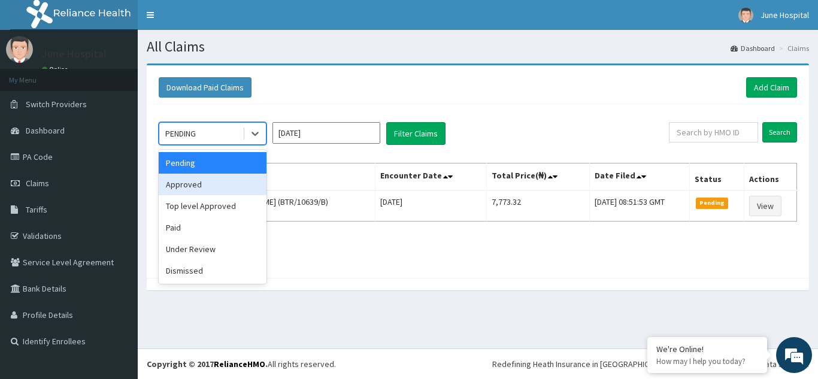
click at [238, 191] on div "Approved" at bounding box center [213, 185] width 108 height 22
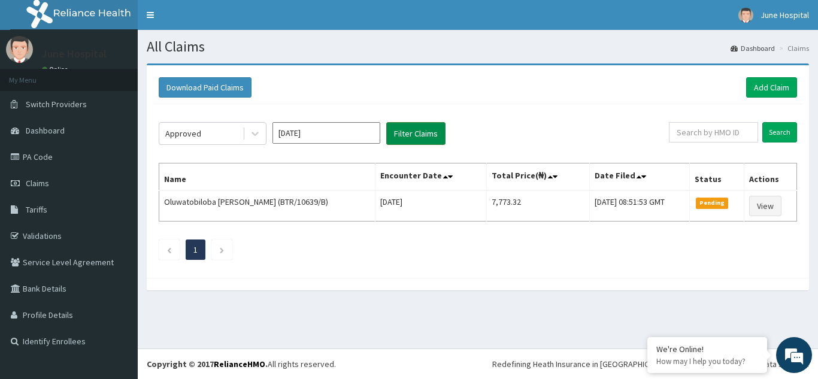
click at [421, 131] on button "Filter Claims" at bounding box center [415, 133] width 59 height 23
